Goal: Find specific page/section: Find specific page/section

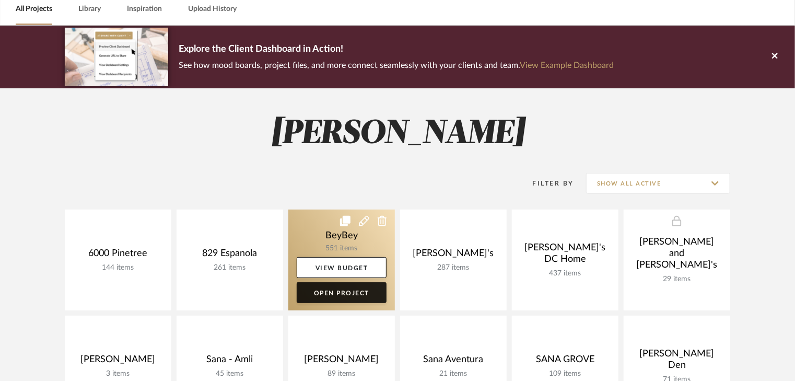
scroll to position [125, 0]
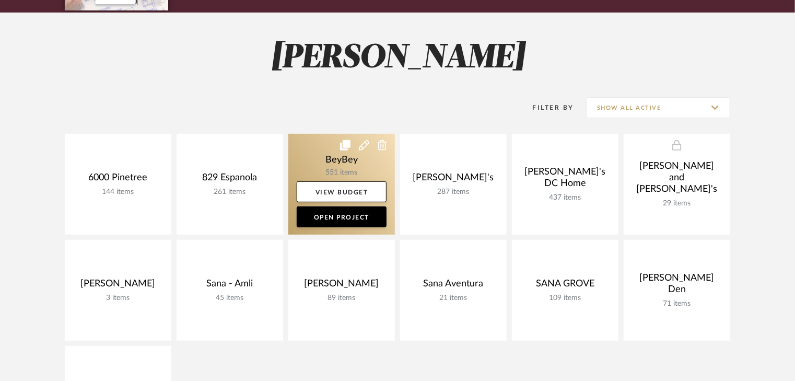
click at [314, 160] on link at bounding box center [341, 184] width 107 height 101
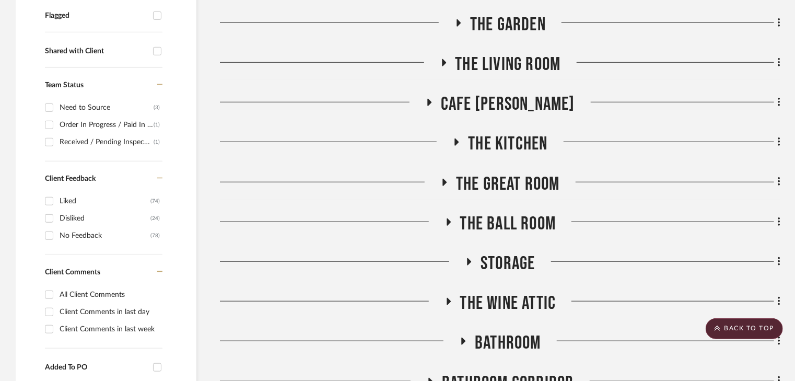
scroll to position [334, 0]
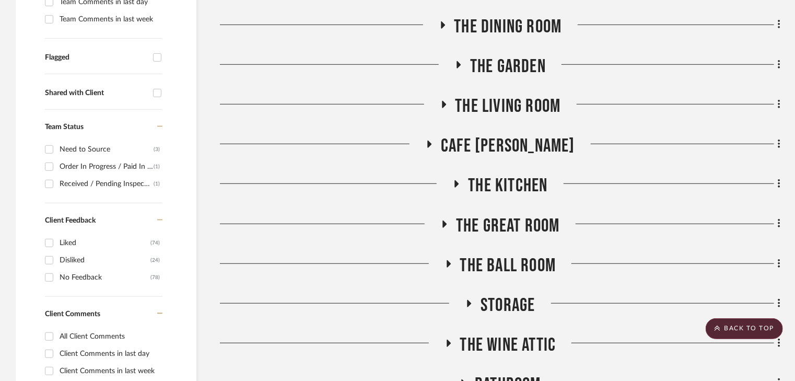
click at [456, 182] on icon at bounding box center [457, 183] width 4 height 7
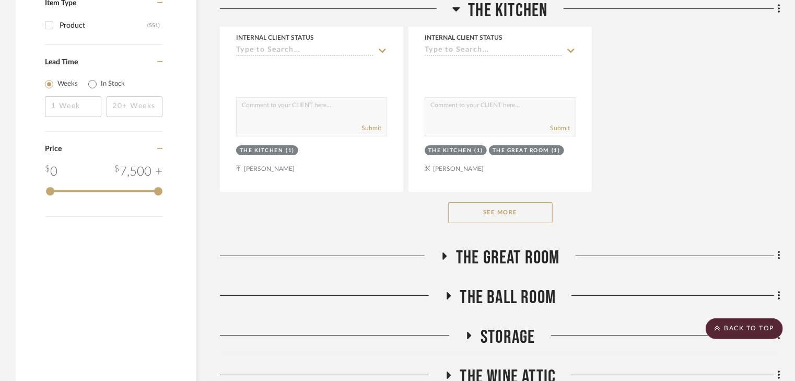
scroll to position [1756, 0]
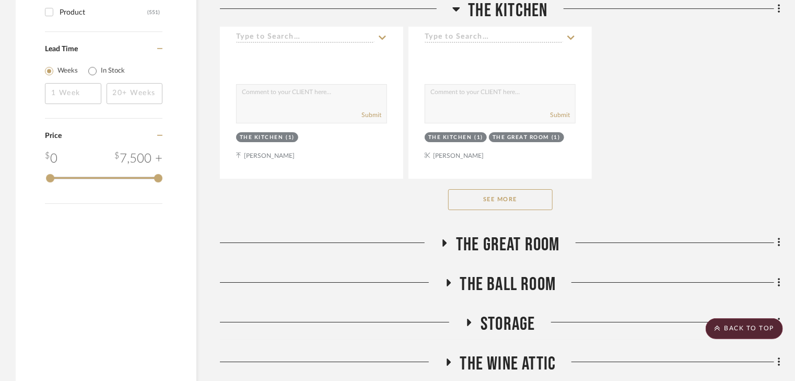
click at [506, 200] on button "See More" at bounding box center [500, 199] width 105 height 21
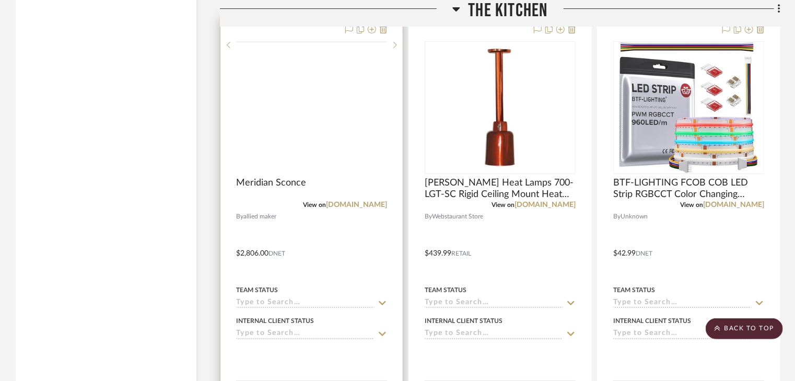
scroll to position [3721, 0]
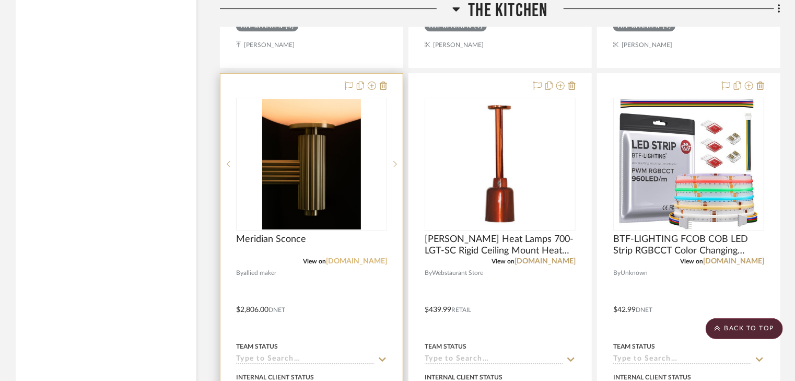
click at [360, 264] on link "[DOMAIN_NAME]" at bounding box center [356, 261] width 61 height 7
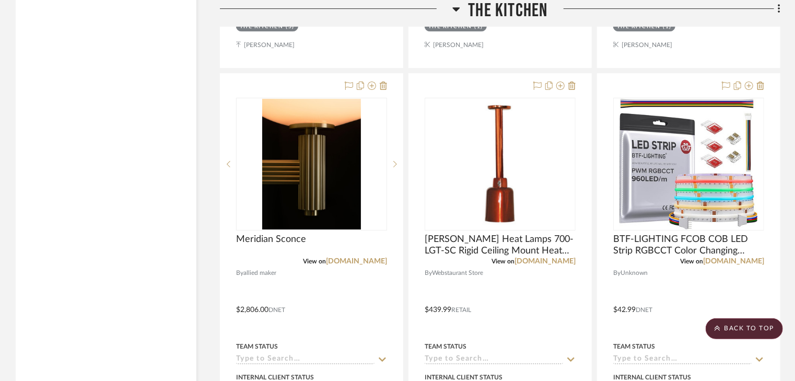
click at [453, 14] on icon at bounding box center [457, 9] width 8 height 13
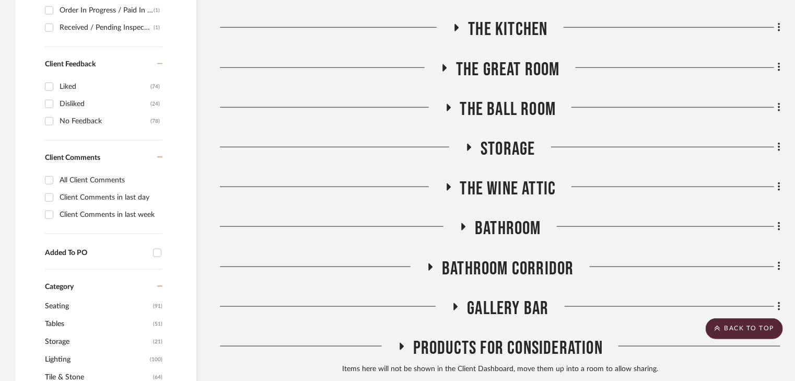
scroll to position [538, 0]
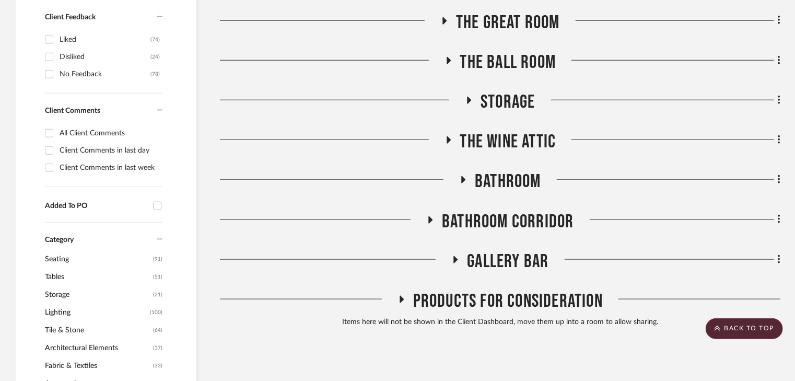
click at [464, 178] on icon at bounding box center [463, 180] width 13 height 8
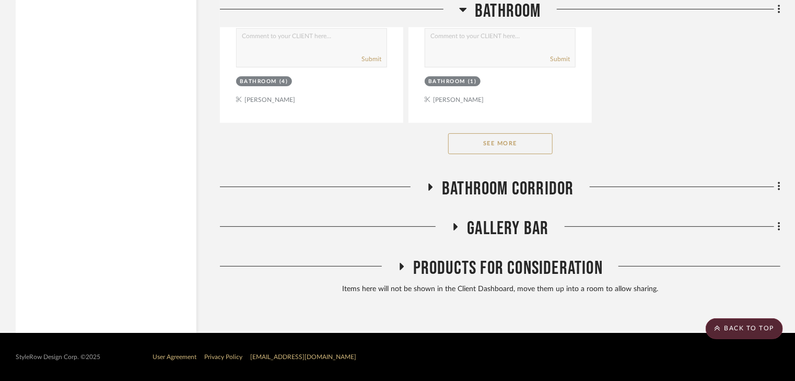
scroll to position [2011, 0]
click at [510, 145] on button "See More" at bounding box center [500, 143] width 105 height 21
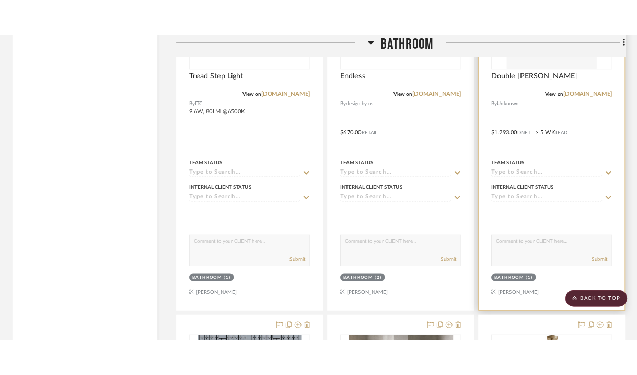
scroll to position [2638, 0]
